Goal: Information Seeking & Learning: Learn about a topic

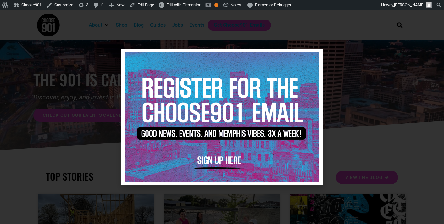
click at [313, 58] on icon "Close" at bounding box center [313, 57] width 5 height 5
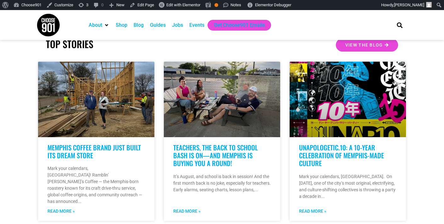
scroll to position [142, 0]
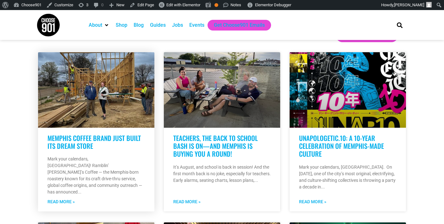
click at [104, 100] on link at bounding box center [96, 89] width 116 height 75
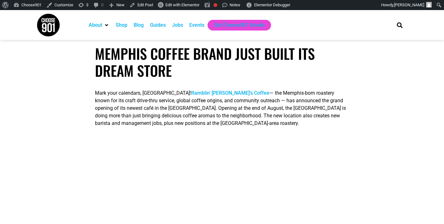
scroll to position [221, 0]
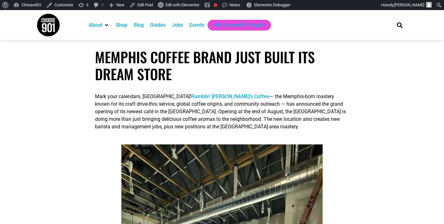
click at [205, 96] on link "Ramblin’ Joe’s Coffee" at bounding box center [230, 96] width 78 height 6
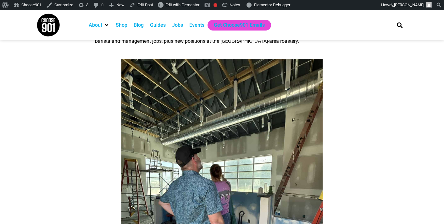
scroll to position [311, 0]
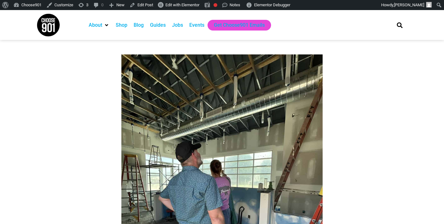
click at [173, 114] on img at bounding box center [221, 187] width 201 height 266
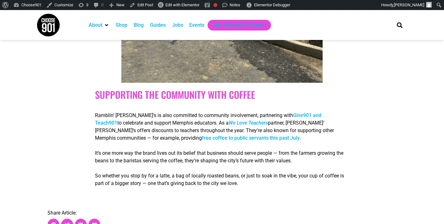
scroll to position [985, 0]
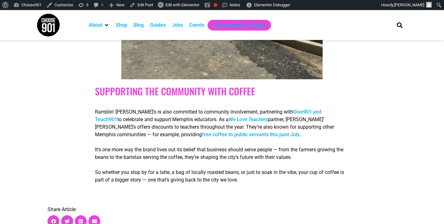
click at [280, 109] on link "Give901 and Teach901" at bounding box center [208, 116] width 226 height 14
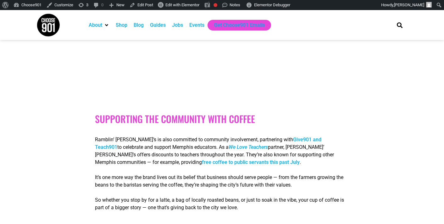
scroll to position [985, 0]
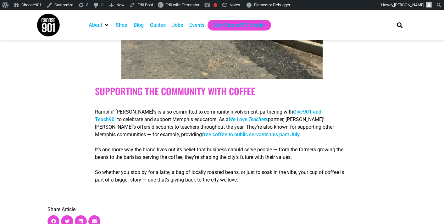
click at [202, 131] on link "free coffee to public servants this past July" at bounding box center [251, 134] width 98 height 6
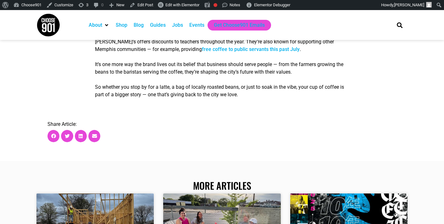
scroll to position [1072, 0]
